Goal: Task Accomplishment & Management: Use online tool/utility

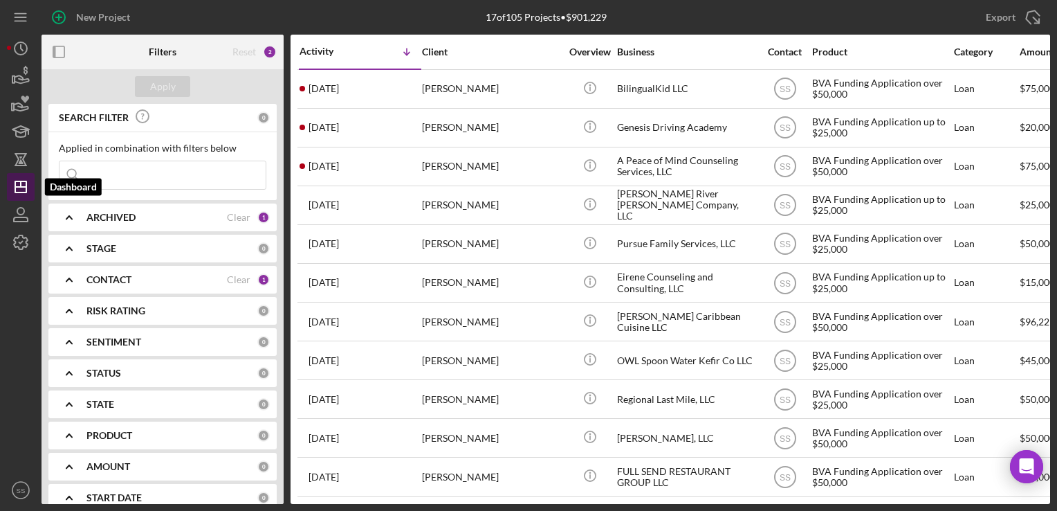
click at [24, 176] on icon "Icon/Dashboard" at bounding box center [20, 187] width 35 height 35
click at [22, 183] on icon "Icon/Dashboard" at bounding box center [20, 187] width 35 height 35
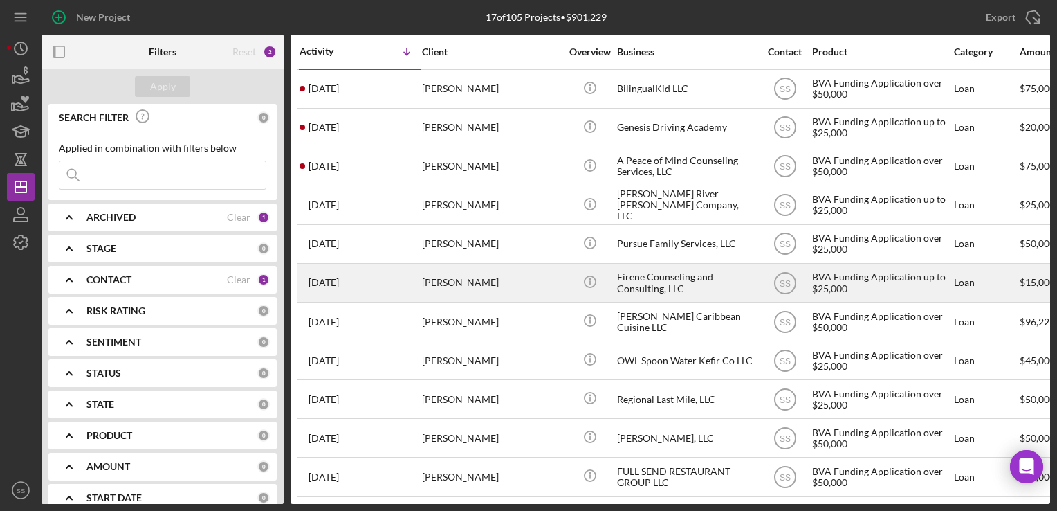
click at [481, 287] on div "[PERSON_NAME]" at bounding box center [491, 282] width 138 height 37
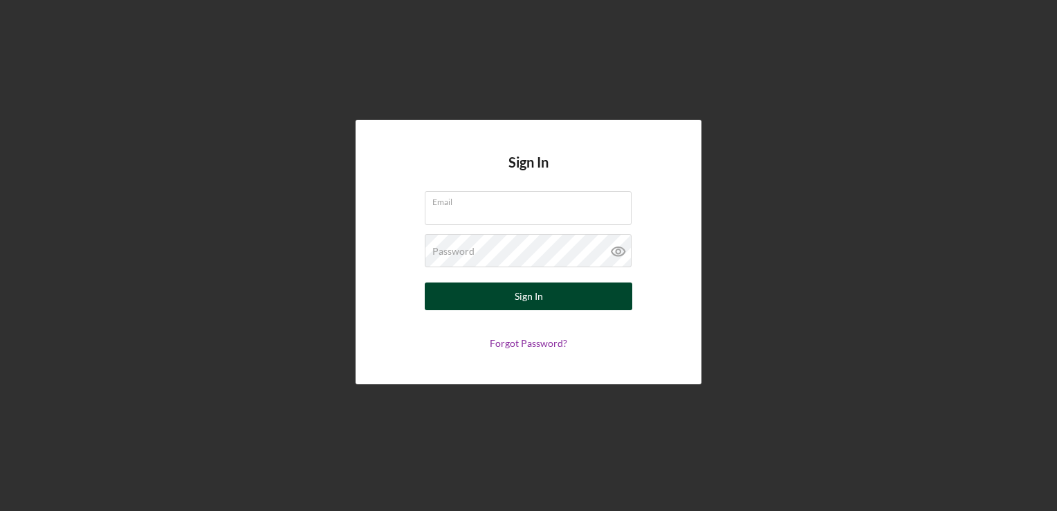
type input "[EMAIL_ADDRESS][DOMAIN_NAME]"
click at [526, 307] on div "Sign In" at bounding box center [529, 296] width 28 height 28
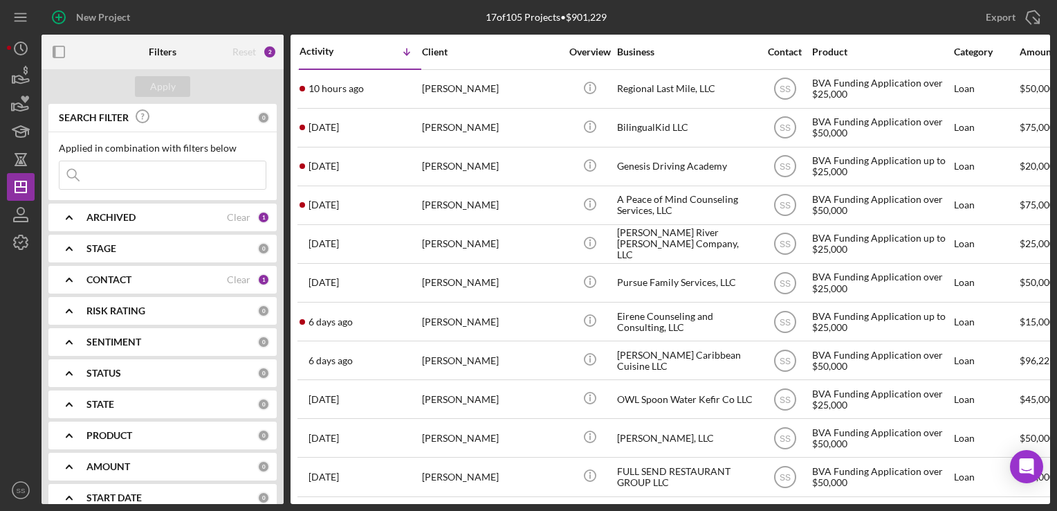
scroll to position [14, 0]
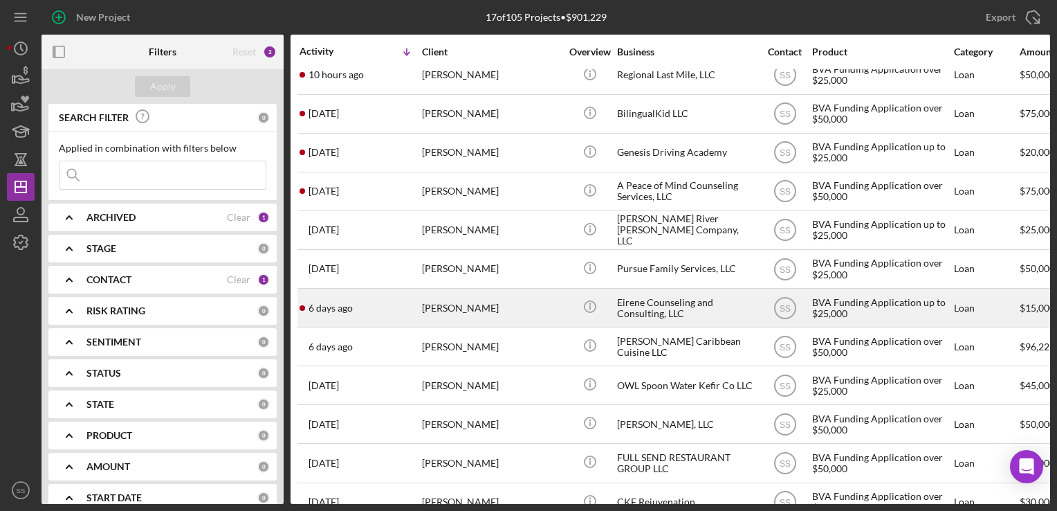
click at [462, 307] on div "[PERSON_NAME]" at bounding box center [491, 307] width 138 height 37
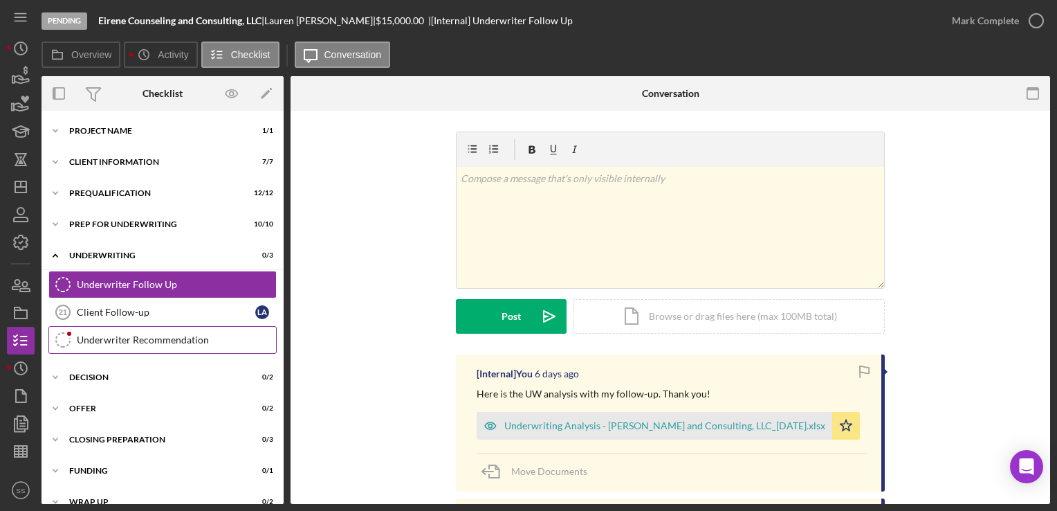
click at [107, 340] on div "Underwriter Recommendation" at bounding box center [176, 339] width 199 height 11
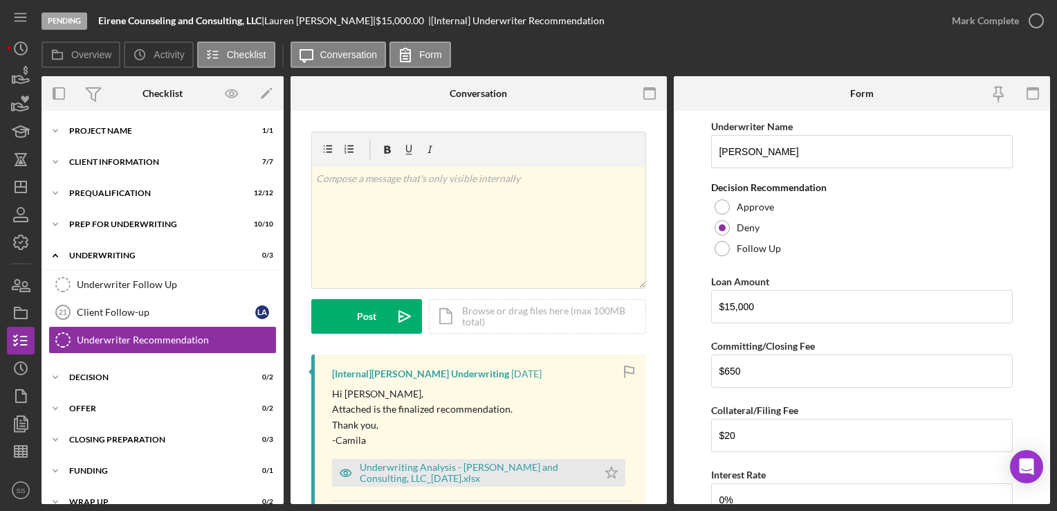
scroll to position [133, 0]
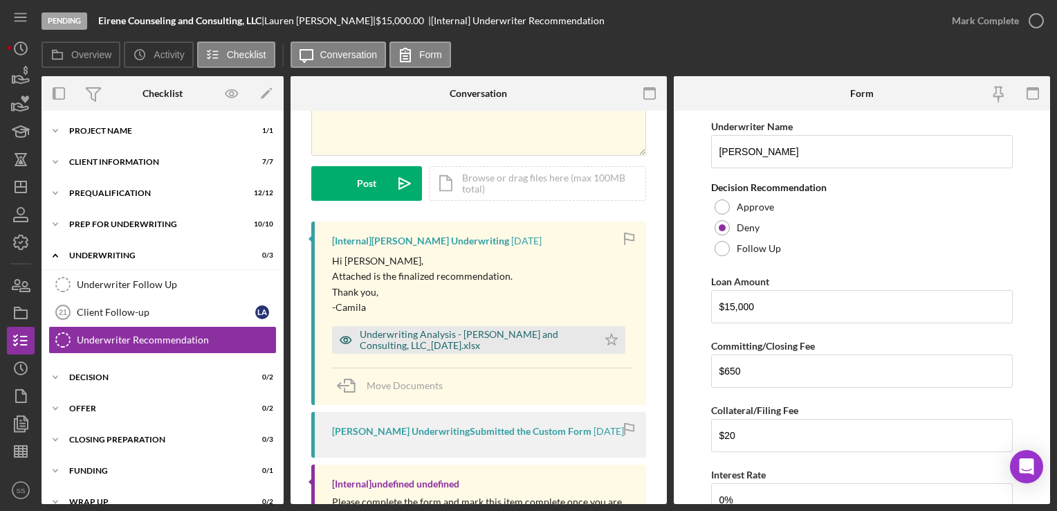
click at [495, 333] on div "Underwriting Analysis - Eirene Counseling and Consulting, LLC_08.15.25.xlsx" at bounding box center [475, 340] width 231 height 22
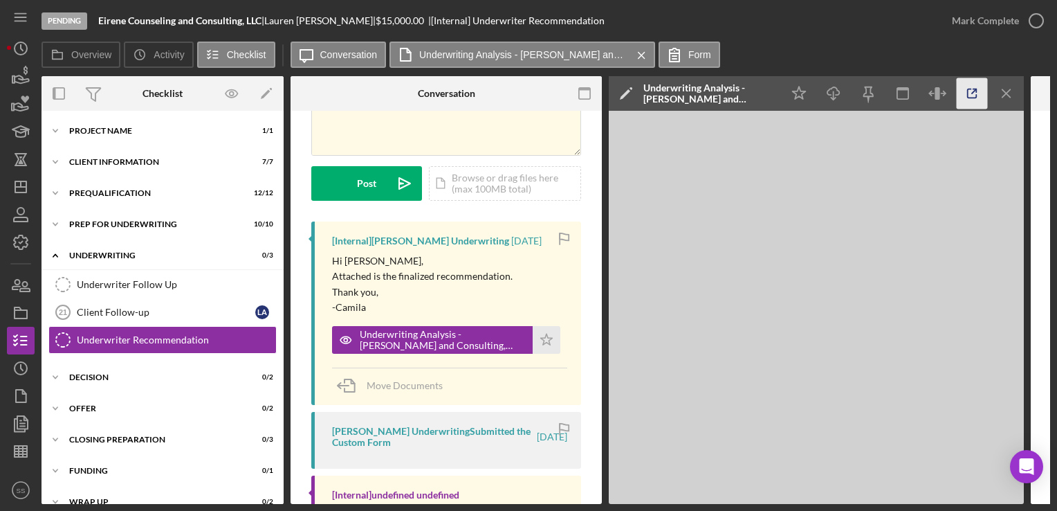
click at [972, 92] on icon "button" at bounding box center [972, 93] width 31 height 31
